Goal: Task Accomplishment & Management: Use online tool/utility

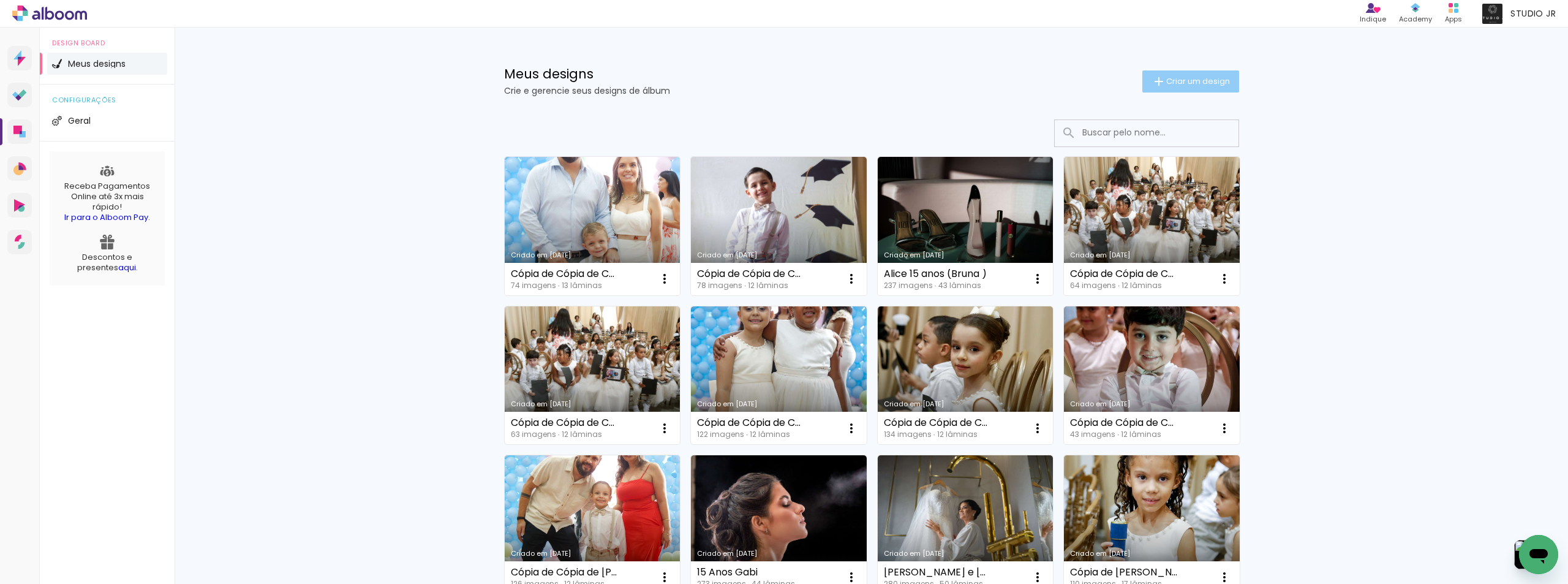
click at [1172, 82] on span "Criar um design" at bounding box center [1198, 81] width 64 height 8
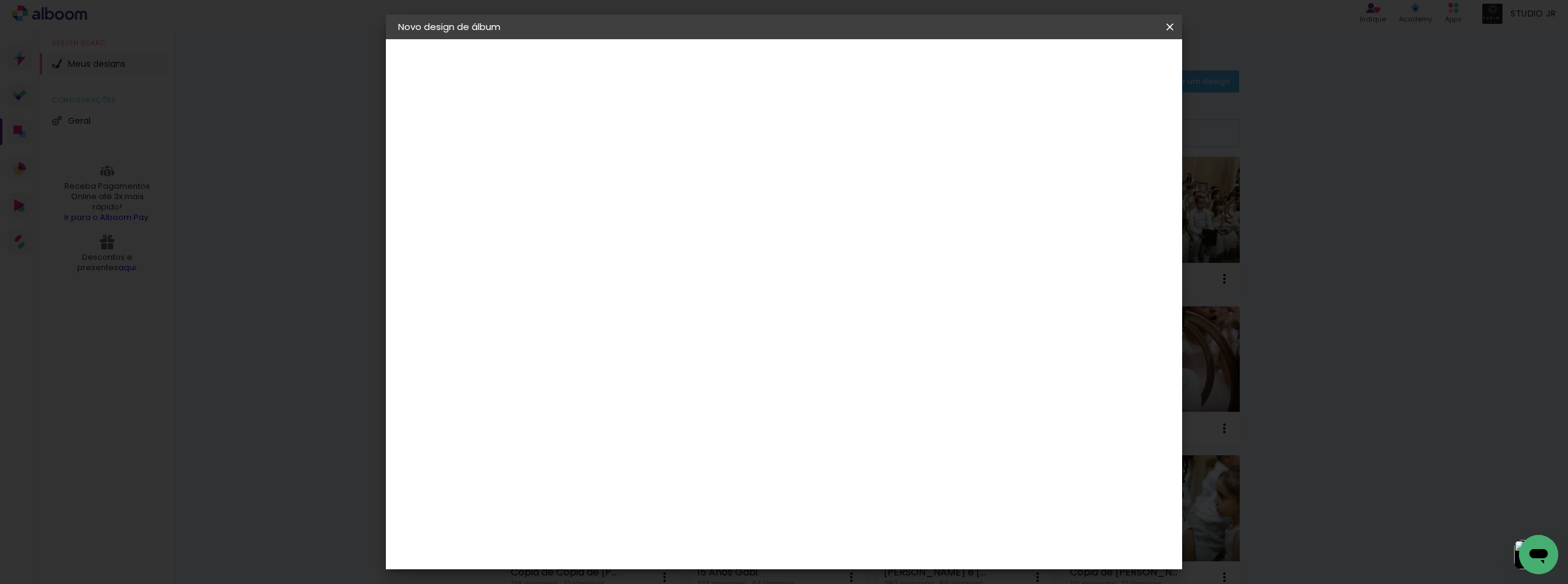
click at [0, 0] on div at bounding box center [0, 0] width 0 height 0
type input "[PERSON_NAME] e [PERSON_NAME]"
click at [0, 0] on slot "Avançar" at bounding box center [0, 0] width 0 height 0
click at [828, 195] on paper-item "Tamanho Livre" at bounding box center [769, 186] width 118 height 27
click at [0, 0] on slot "Tamanho Livre" at bounding box center [0, 0] width 0 height 0
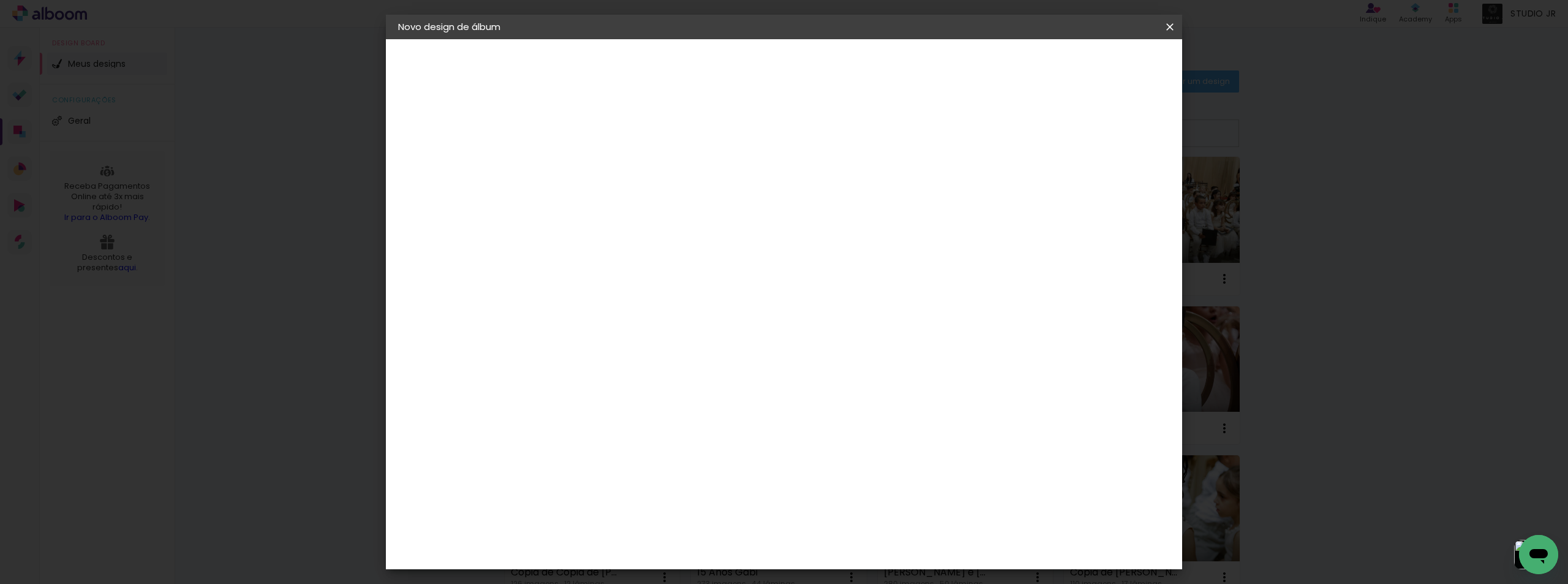
click at [828, 74] on paper-button "Avançar" at bounding box center [797, 65] width 60 height 21
click at [1093, 61] on span "Iniciar design" at bounding box center [1065, 65] width 56 height 8
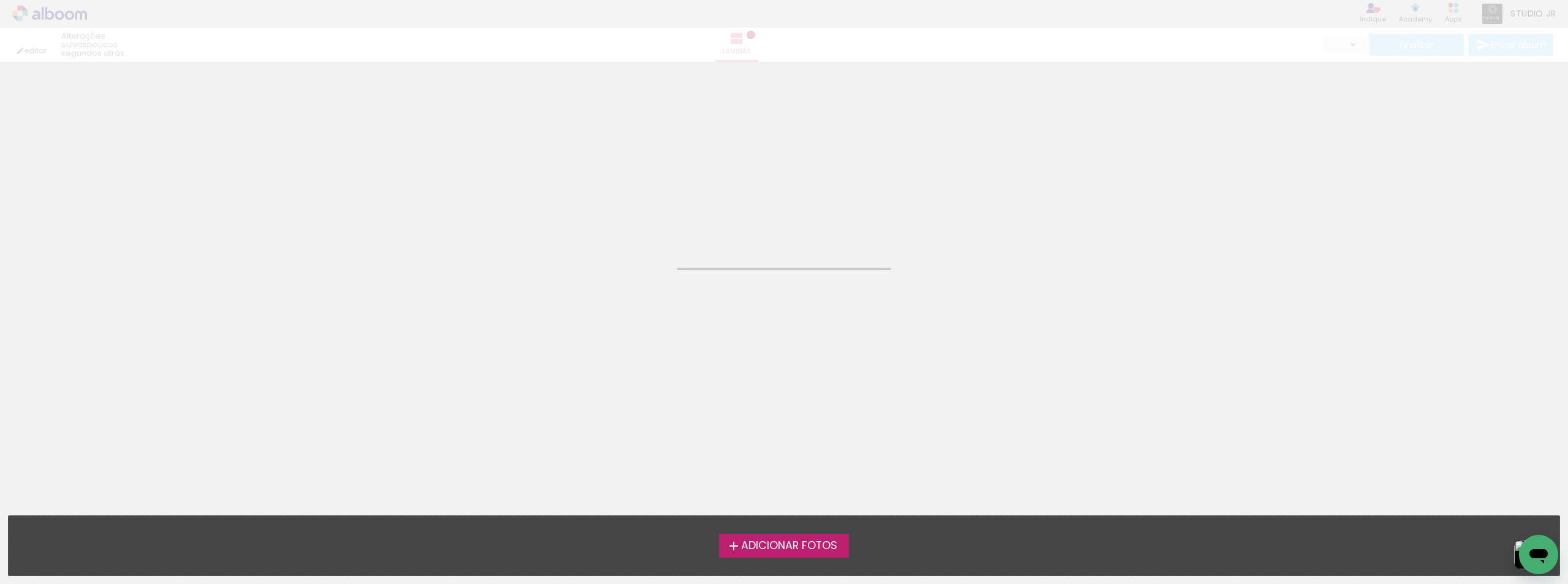
click at [789, 550] on span "Adicionar Fotos" at bounding box center [790, 546] width 96 height 11
click at [0, 0] on input "file" at bounding box center [0, 0] width 0 height 0
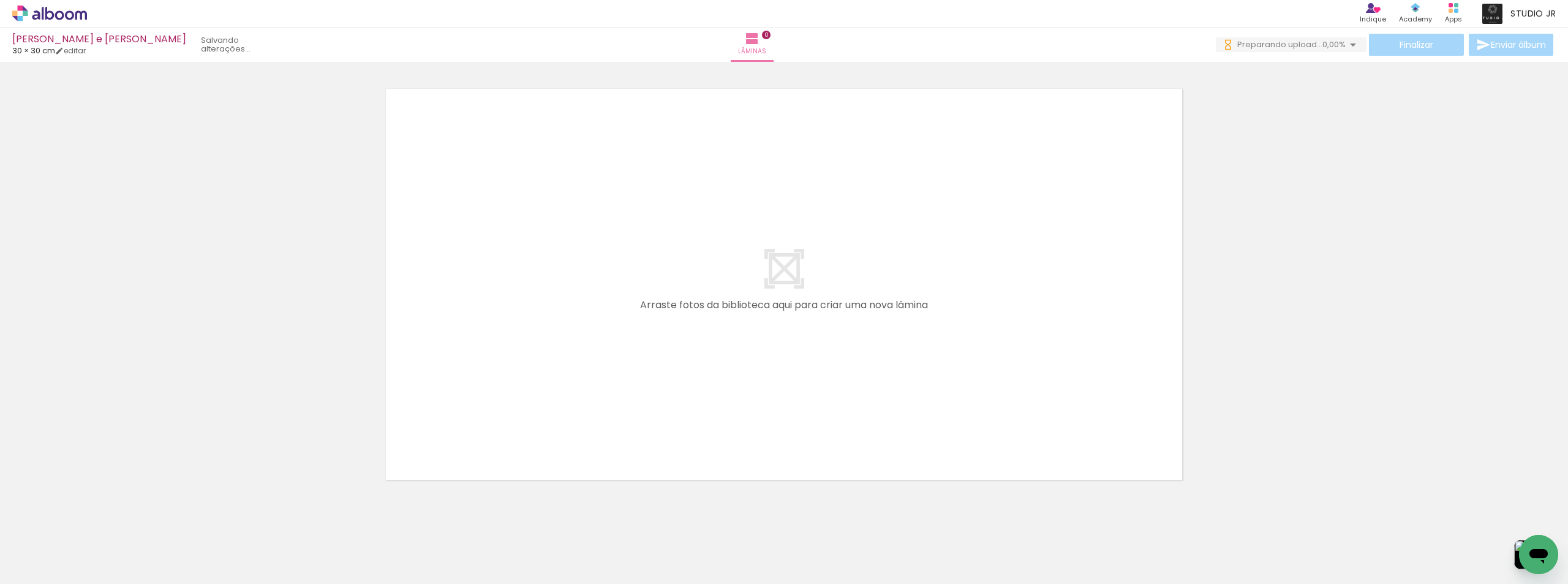
click at [55, 568] on span "Adicionar Fotos" at bounding box center [44, 567] width 37 height 14
click at [0, 0] on input "file" at bounding box center [0, 0] width 0 height 0
click at [1220, 388] on div at bounding box center [784, 268] width 1568 height 437
